Goal: Transaction & Acquisition: Purchase product/service

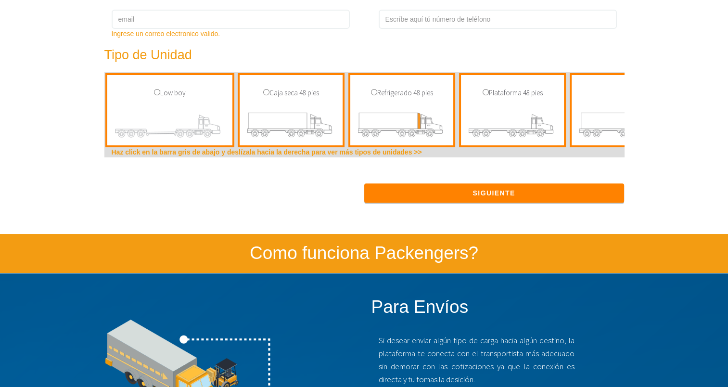
scroll to position [433, 0]
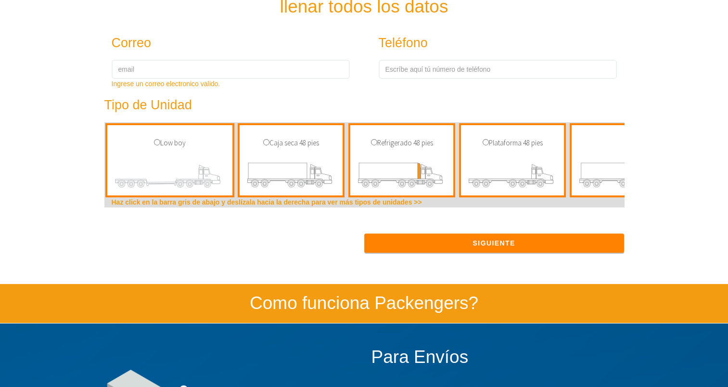
click at [307, 158] on img at bounding box center [291, 177] width 89 height 38
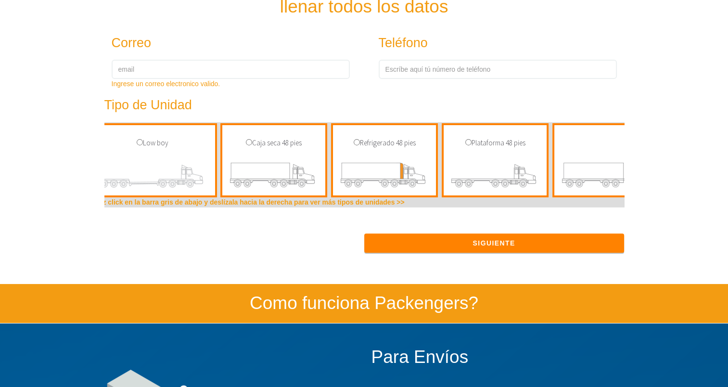
scroll to position [0, 25]
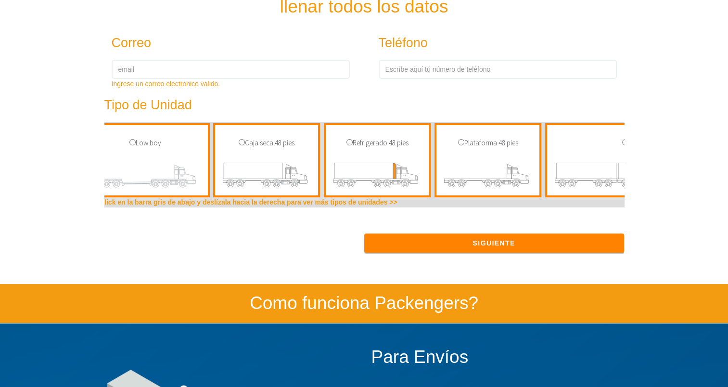
click at [334, 156] on div "Refrigerado 48 pies" at bounding box center [377, 160] width 107 height 75
click at [406, 154] on div "Refrigerado 48 pies" at bounding box center [377, 160] width 107 height 75
click at [460, 142] on input "radio" at bounding box center [461, 142] width 6 height 6
radio input "true"
click at [460, 142] on input "radio" at bounding box center [461, 142] width 6 height 6
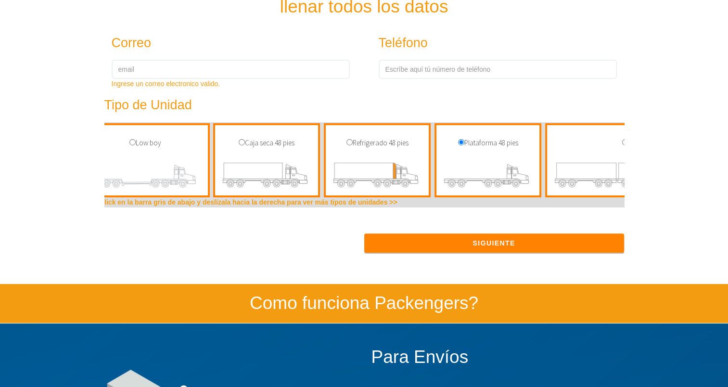
click at [212, 206] on b "Haz click en la barra gris de abajo y deslízala hacia la derecha para ver más t…" at bounding box center [242, 202] width 311 height 8
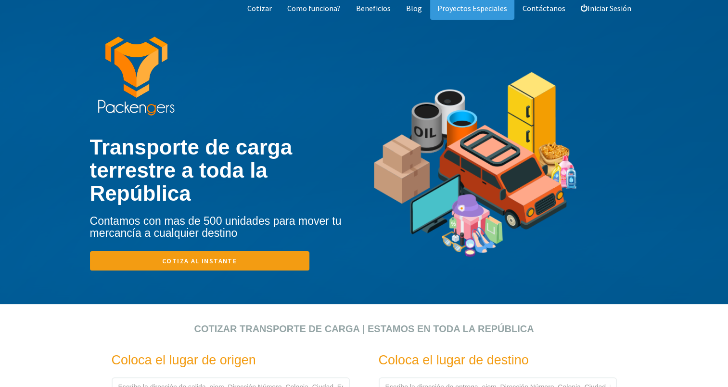
scroll to position [0, 0]
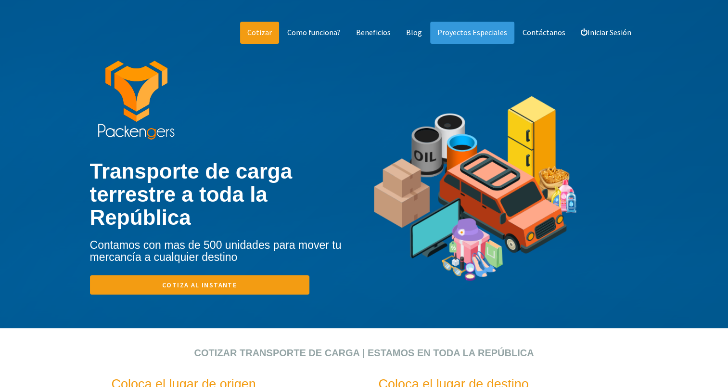
click at [278, 37] on link "Cotizar" at bounding box center [259, 33] width 39 height 22
click at [273, 33] on link "Cotizar" at bounding box center [259, 33] width 39 height 22
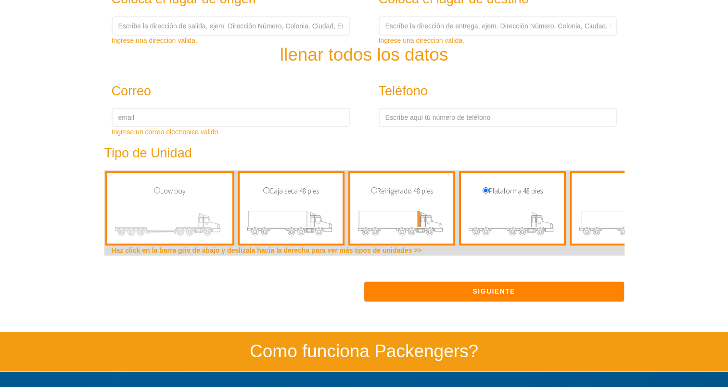
scroll to position [289, 0]
